Goal: Task Accomplishment & Management: Manage account settings

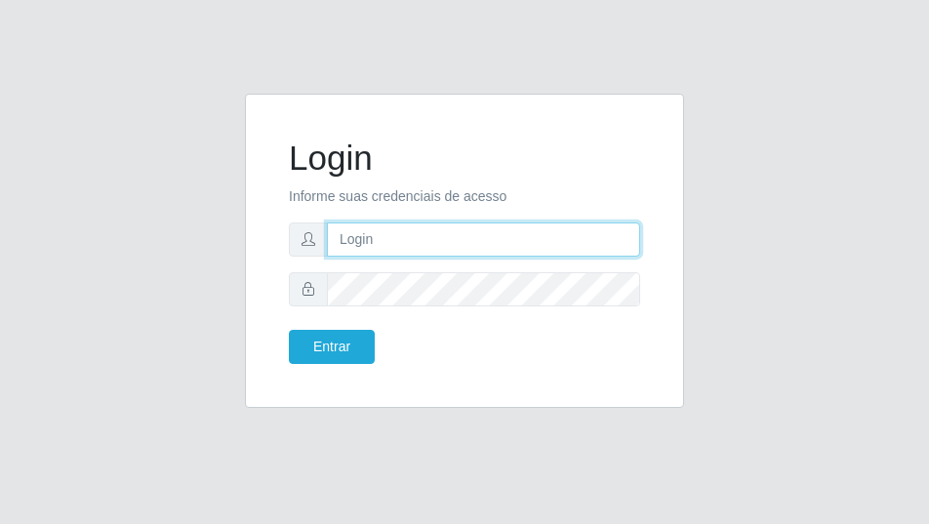
type input "[EMAIL_ADDRESS][DOMAIN_NAME]"
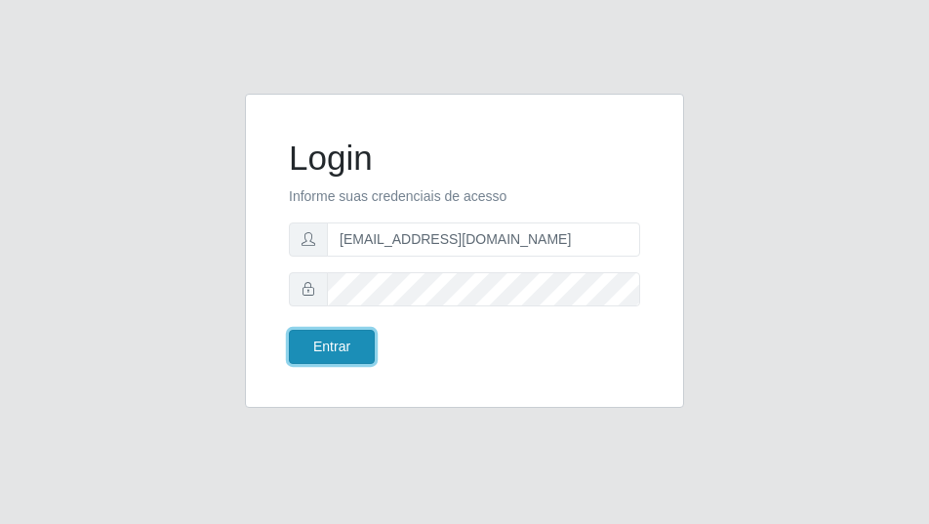
click at [348, 333] on button "Entrar" at bounding box center [332, 347] width 86 height 34
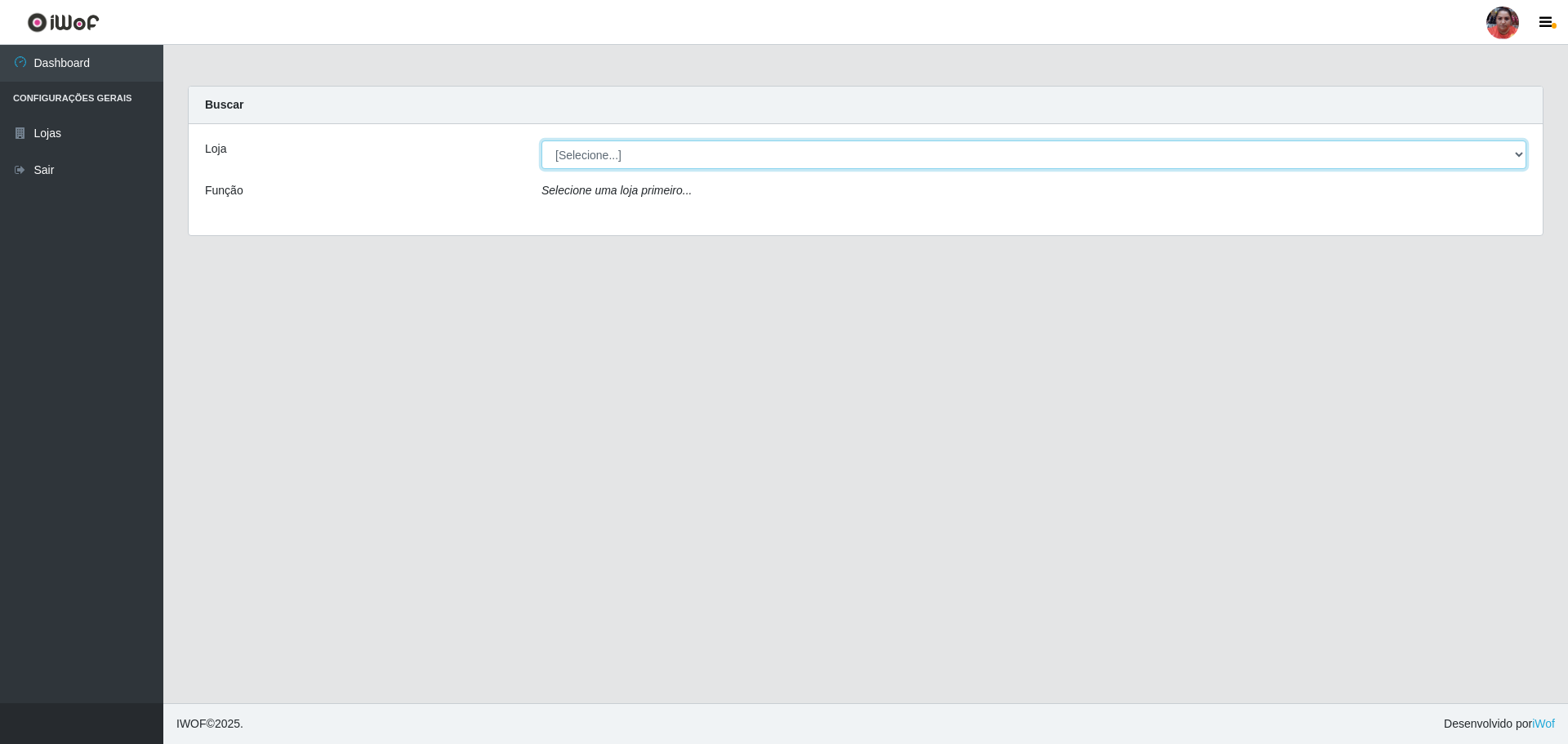
click at [776, 151] on select "[Selecione...] Mar Vermelho - Loja 05" at bounding box center [1033, 155] width 985 height 28
select select "252"
click at [541, 141] on select "[Selecione...] Mar Vermelho - Loja 05" at bounding box center [1033, 155] width 985 height 28
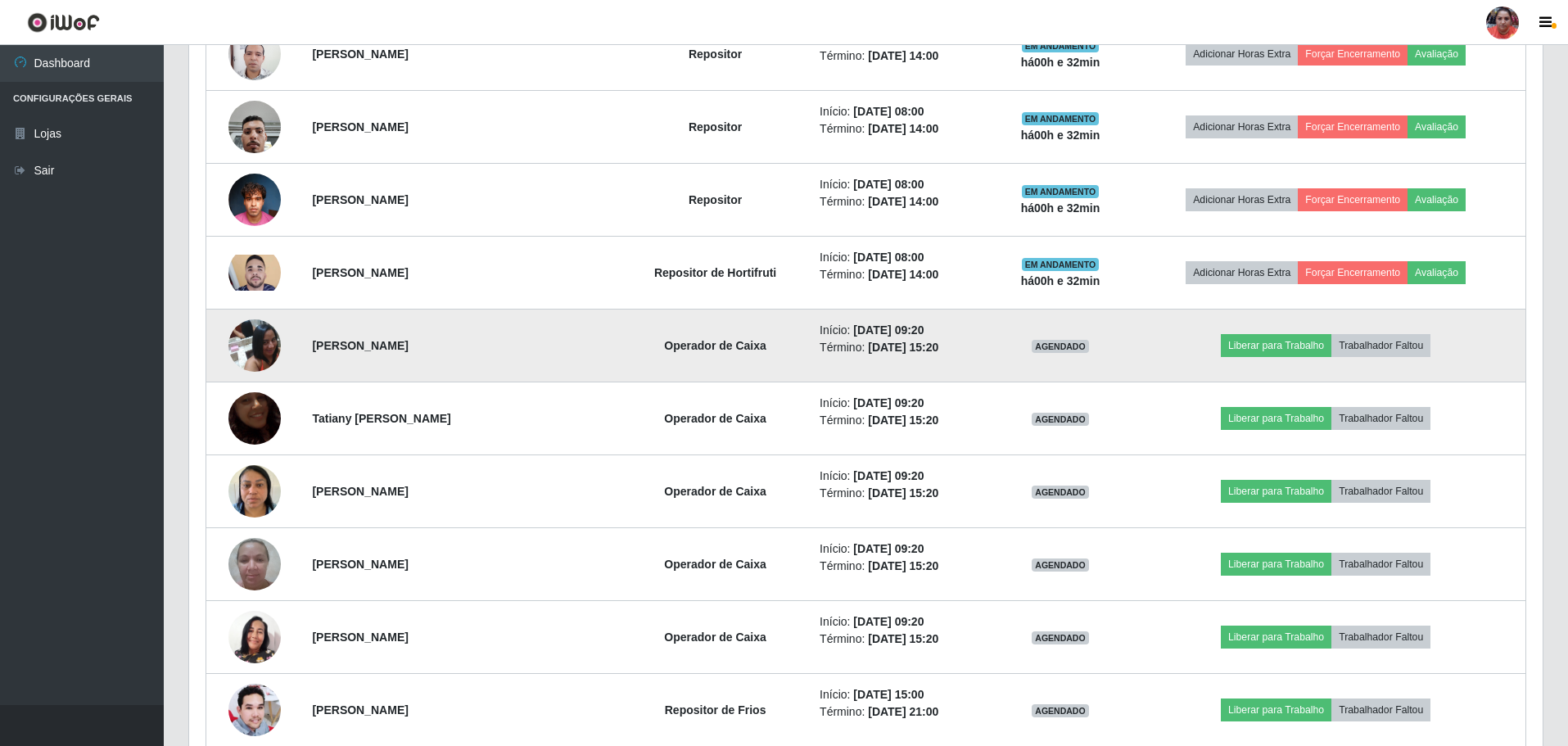
scroll to position [1100, 0]
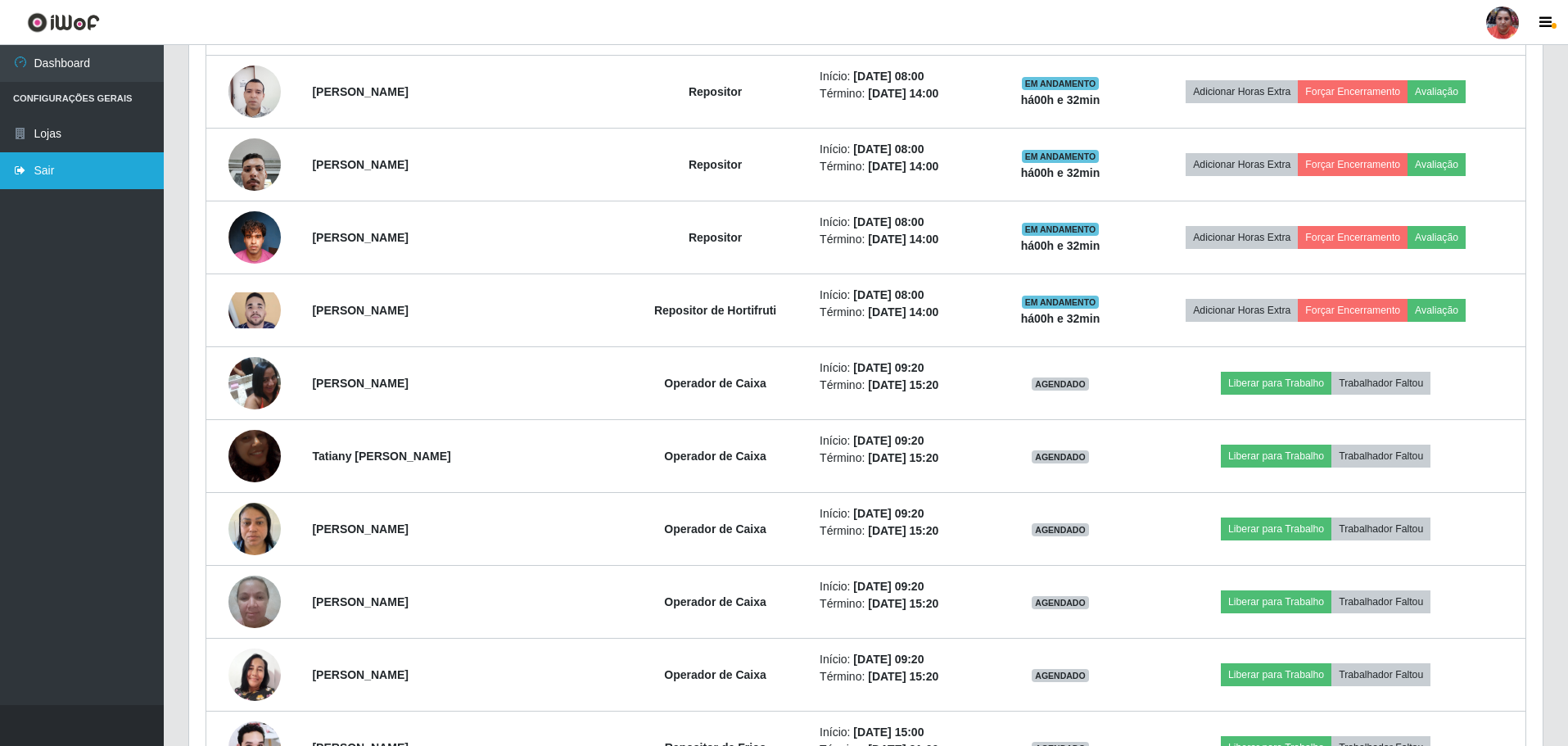
click at [50, 167] on link "Sair" at bounding box center [81, 171] width 164 height 37
